Goal: Navigation & Orientation: Find specific page/section

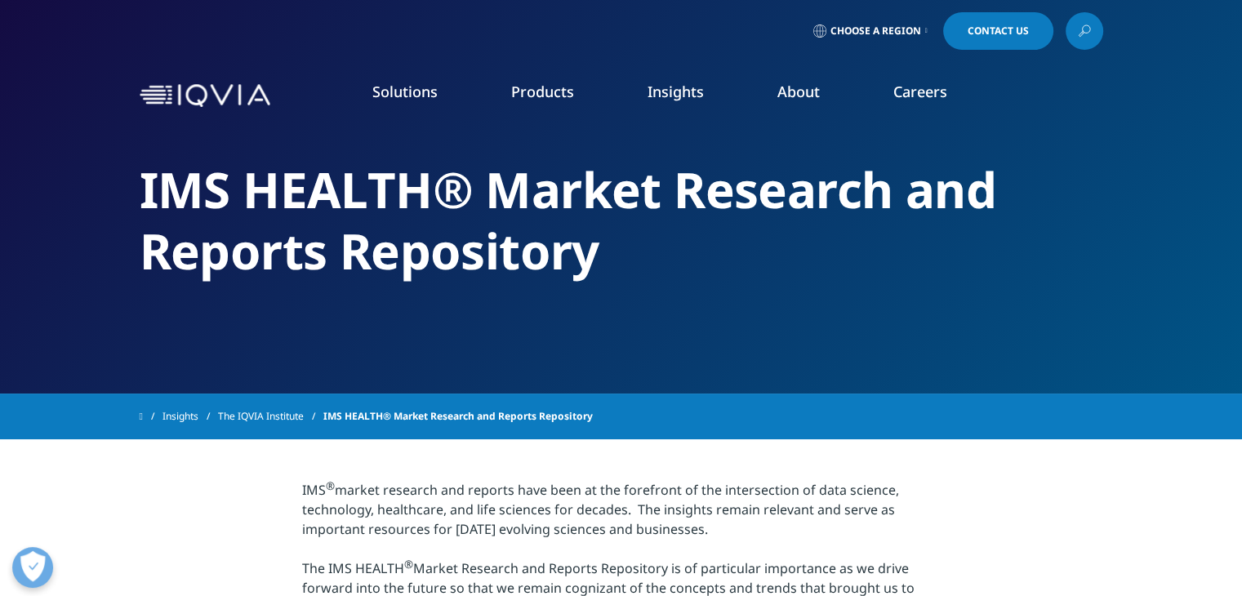
click at [421, 261] on link "Pricing & Market Access" at bounding box center [481, 265] width 288 height 18
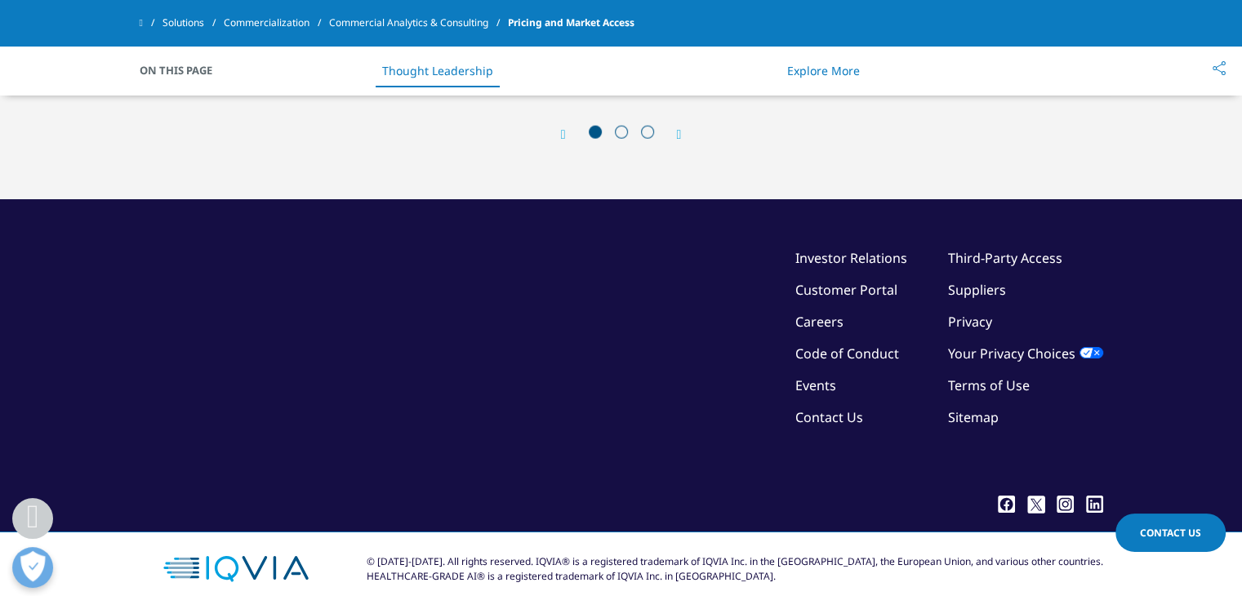
scroll to position [4156, 0]
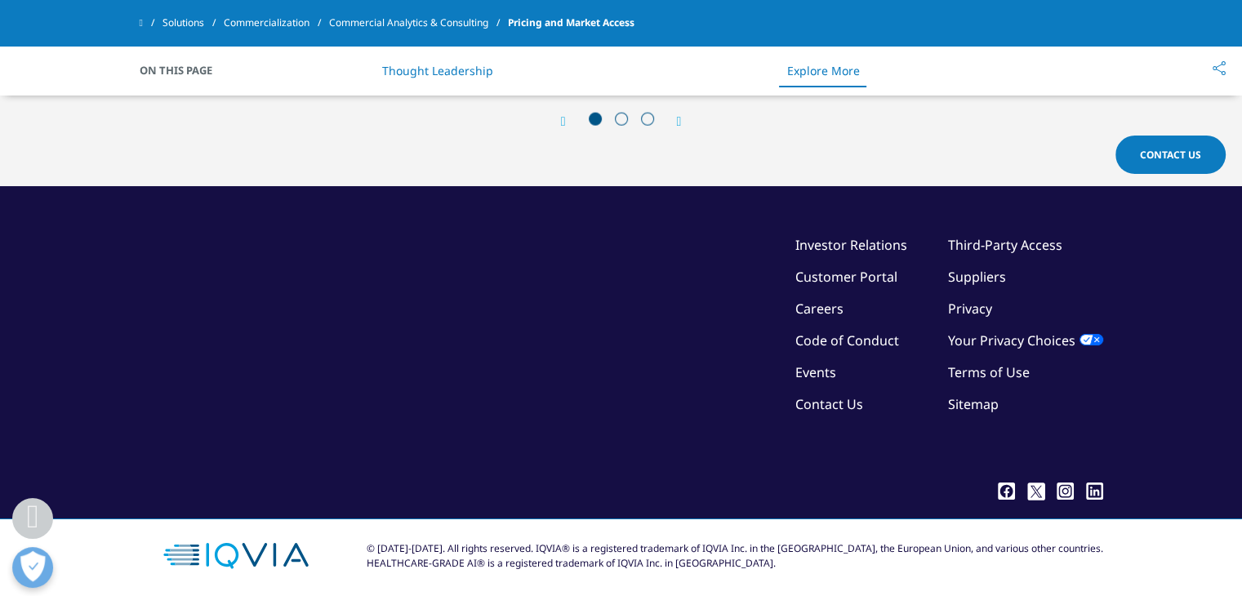
click at [993, 237] on link "Third-Party Access" at bounding box center [1005, 245] width 114 height 18
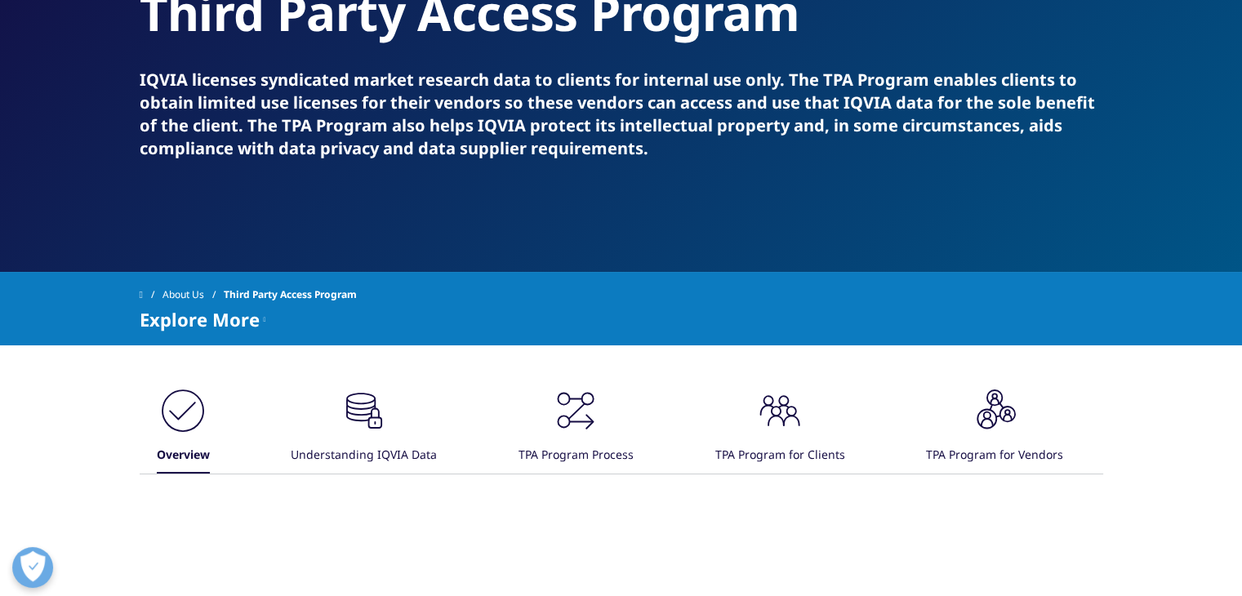
scroll to position [82, 0]
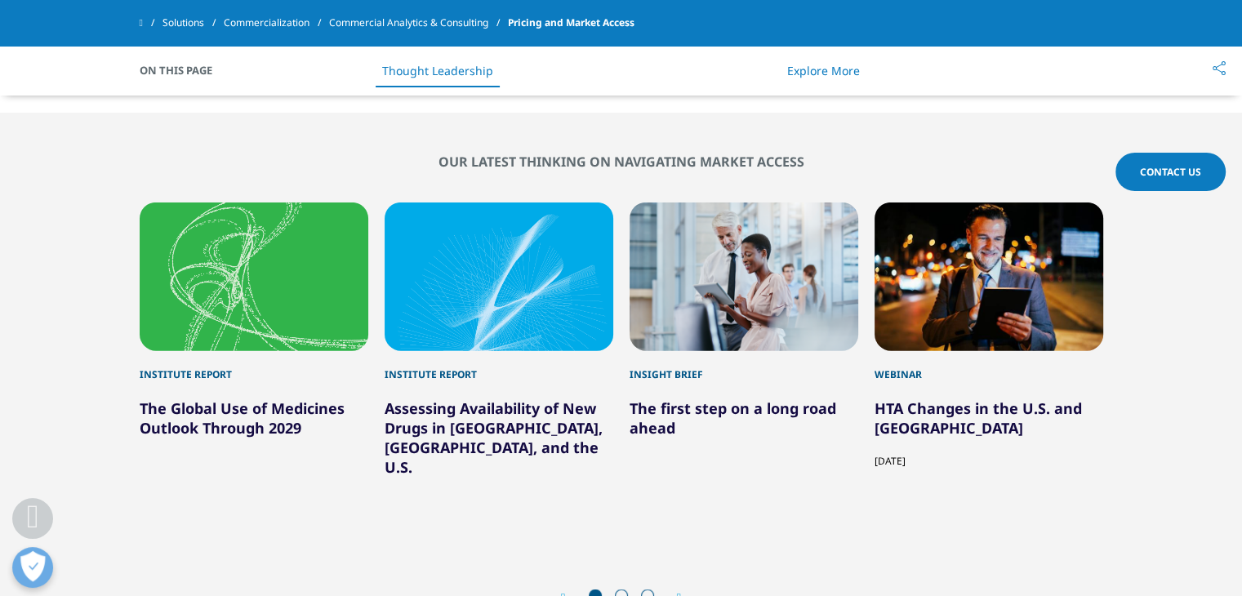
scroll to position [3666, 0]
